Goal: Ask a question

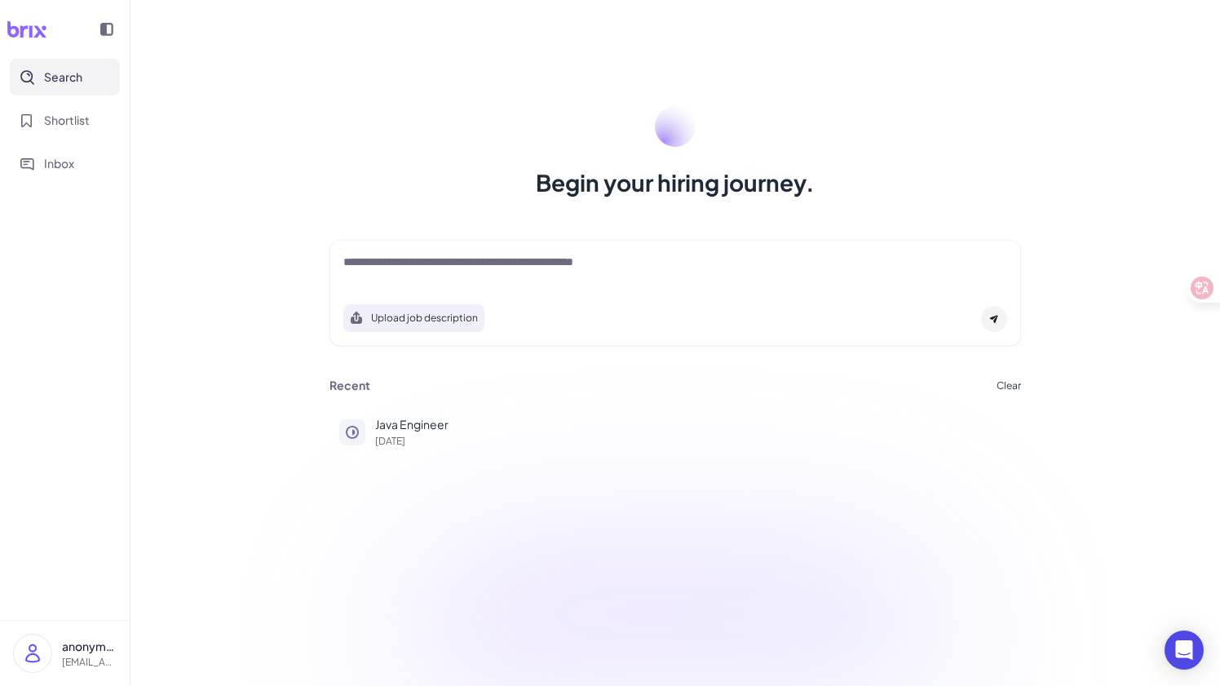
click at [687, 269] on textarea at bounding box center [675, 264] width 664 height 20
click at [506, 266] on textarea at bounding box center [675, 264] width 664 height 20
type textarea "**********"
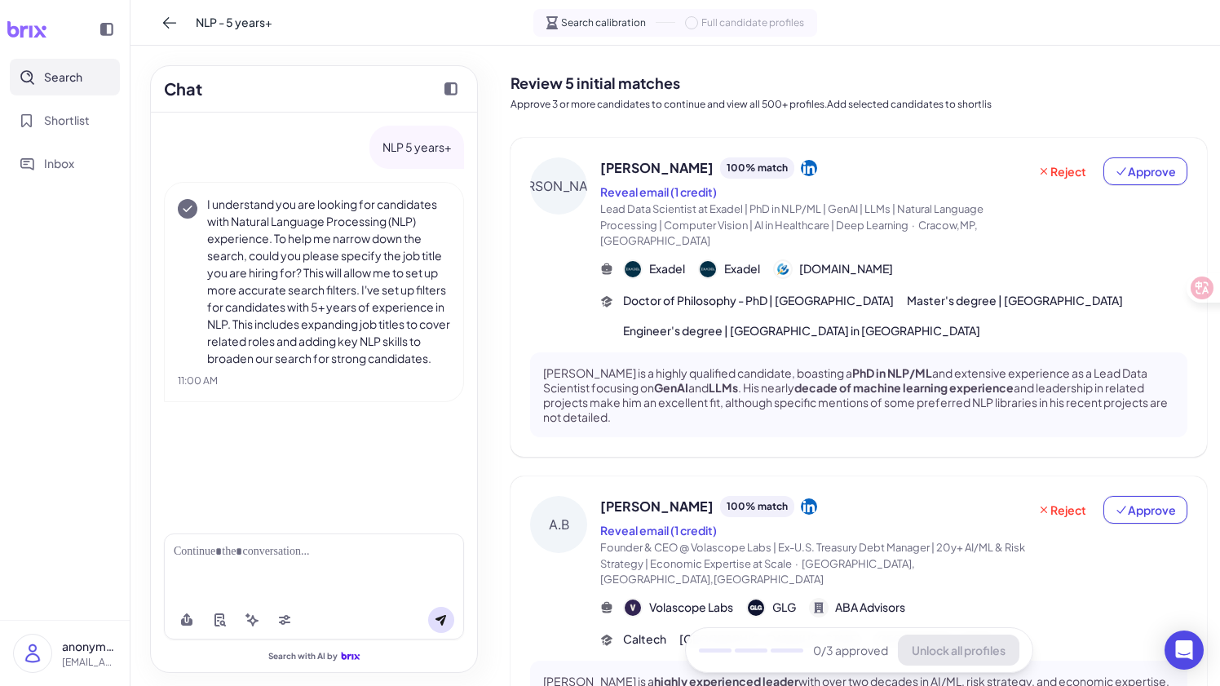
click at [259, 564] on div at bounding box center [314, 566] width 300 height 67
click at [275, 559] on div at bounding box center [314, 551] width 281 height 17
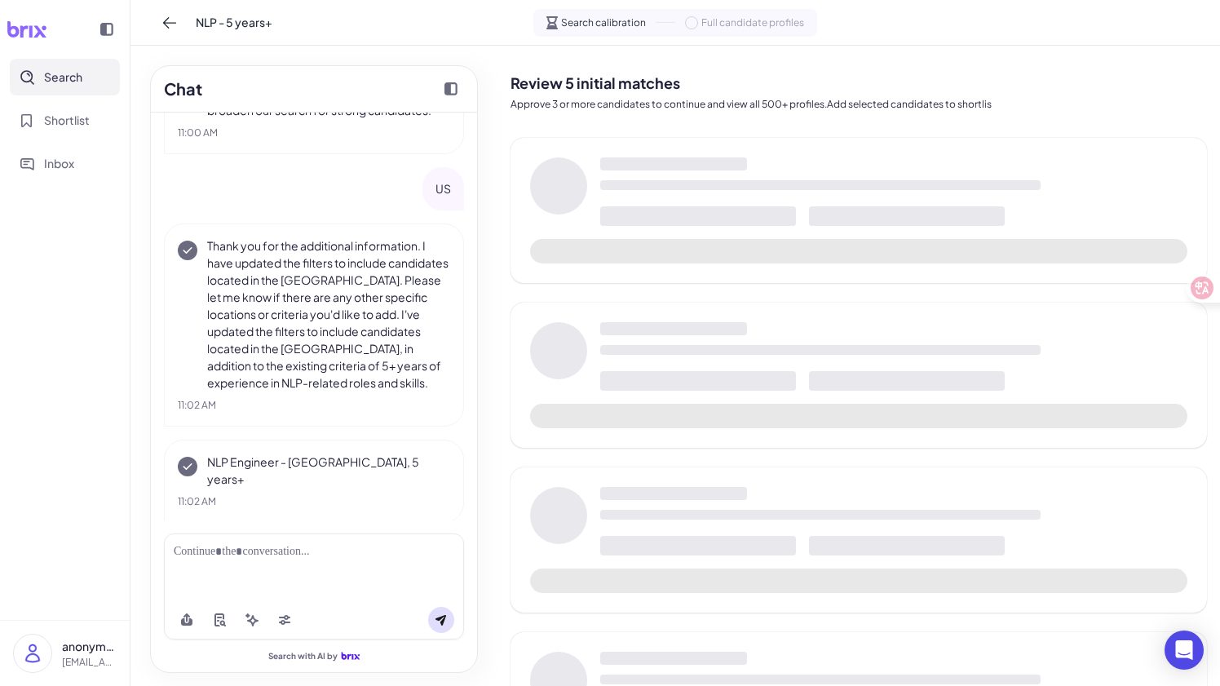
scroll to position [252, 0]
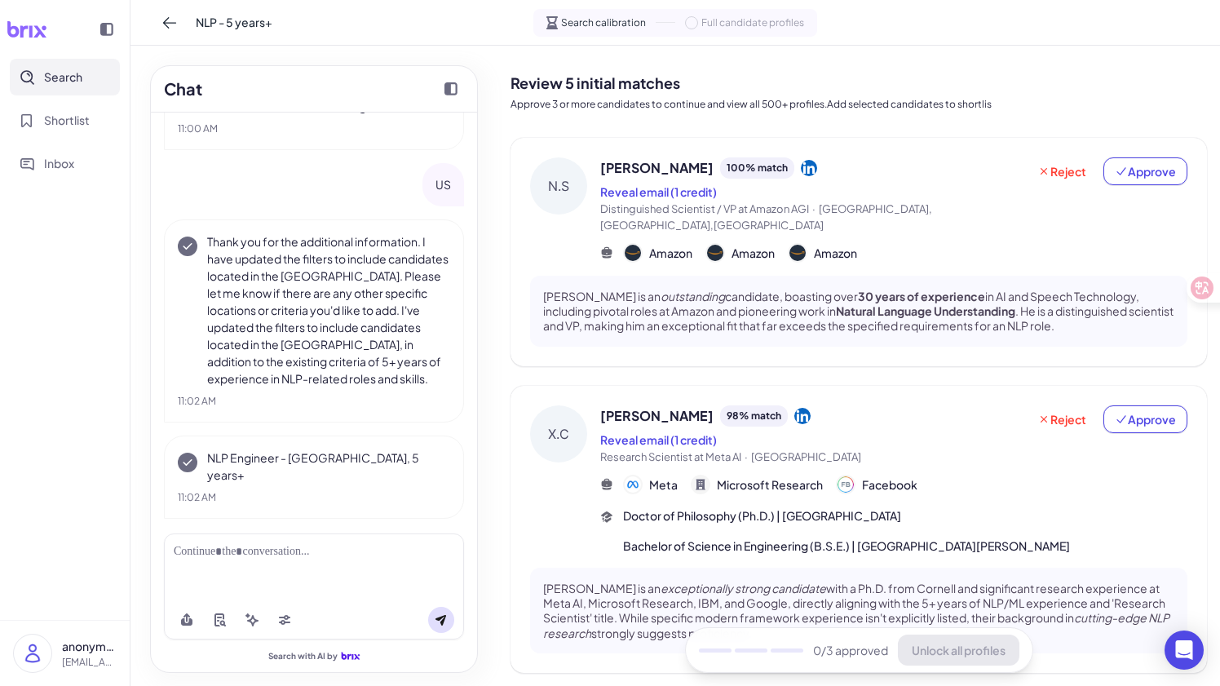
click at [248, 321] on p "Thank you for the additional information. I have updated the filters to include…" at bounding box center [328, 310] width 243 height 154
click at [163, 20] on icon at bounding box center [169, 23] width 16 height 16
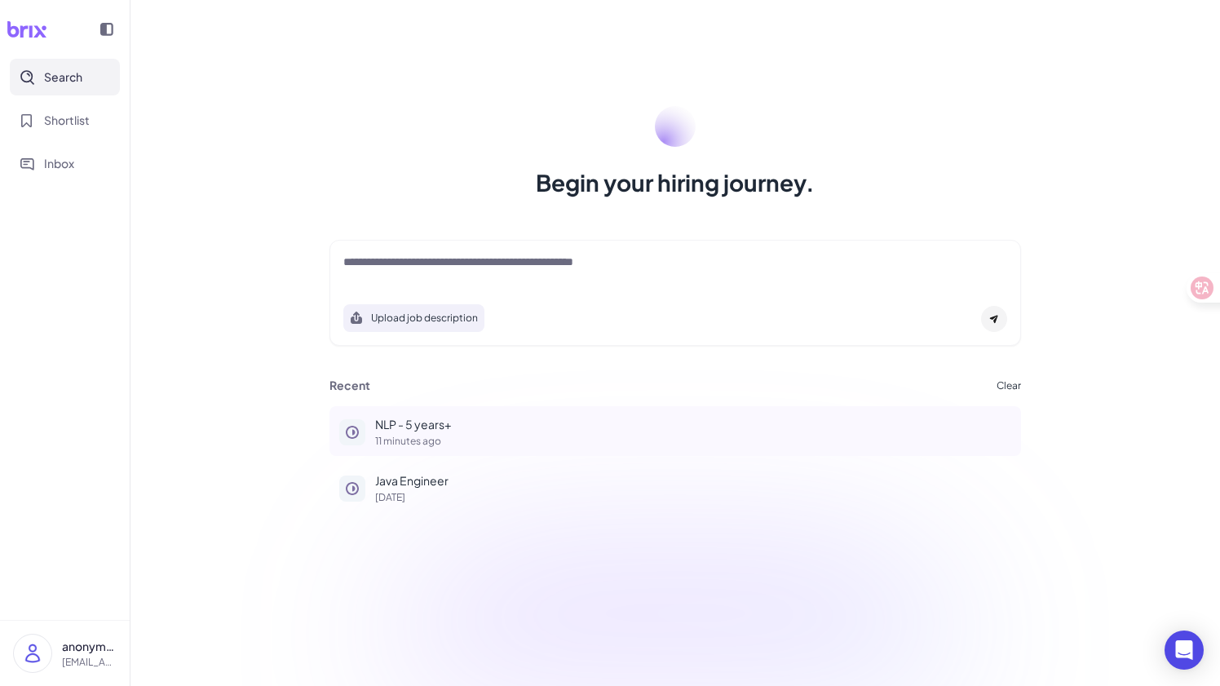
click at [418, 427] on p "NLP - 5 years+" at bounding box center [693, 424] width 636 height 17
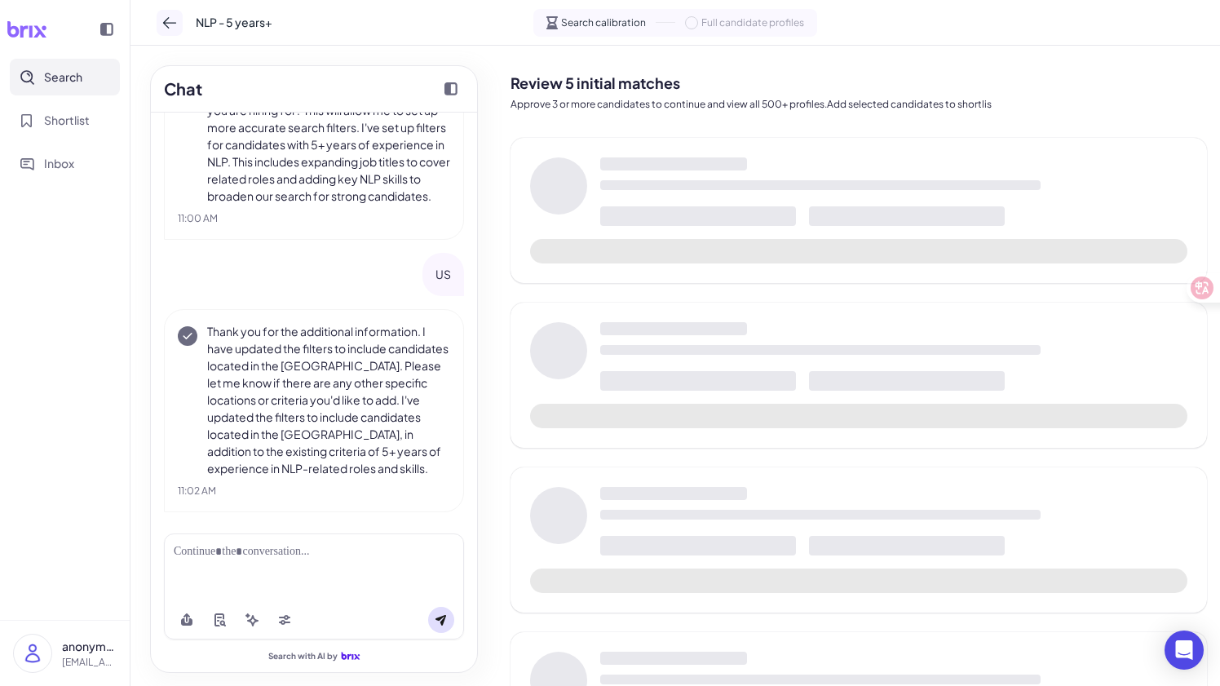
scroll to position [167, 0]
click at [170, 17] on icon at bounding box center [169, 23] width 16 height 16
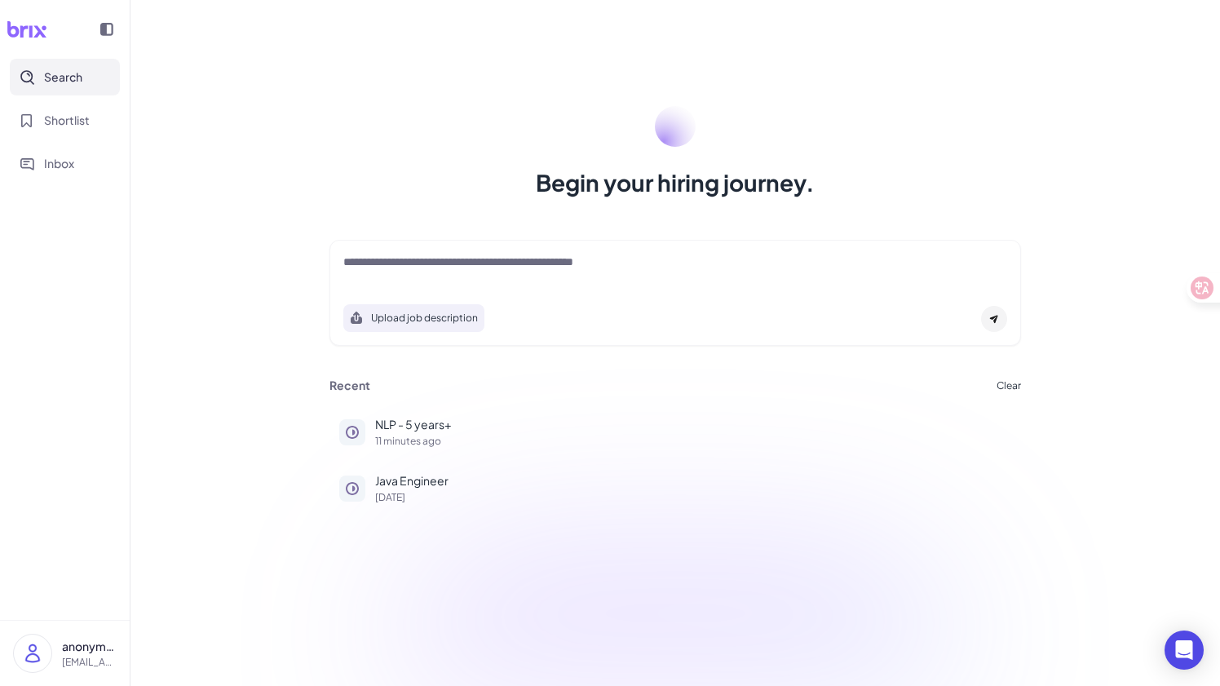
click at [995, 387] on div "Recent Clear" at bounding box center [675, 385] width 692 height 15
click at [1006, 386] on button "Clear" at bounding box center [1009, 386] width 24 height 10
click at [1099, 484] on span "Ok" at bounding box center [1098, 480] width 16 height 15
